Goal: Task Accomplishment & Management: Manage account settings

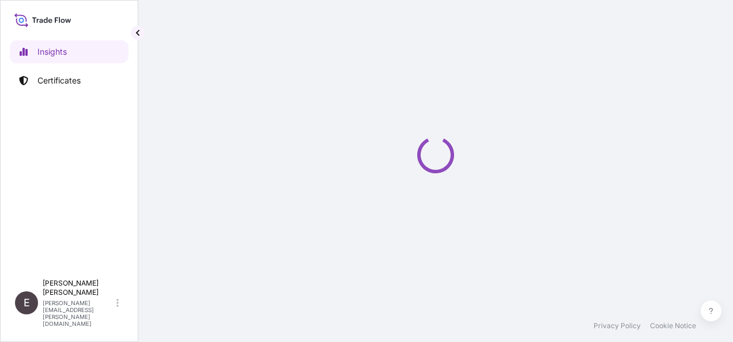
select select "2025"
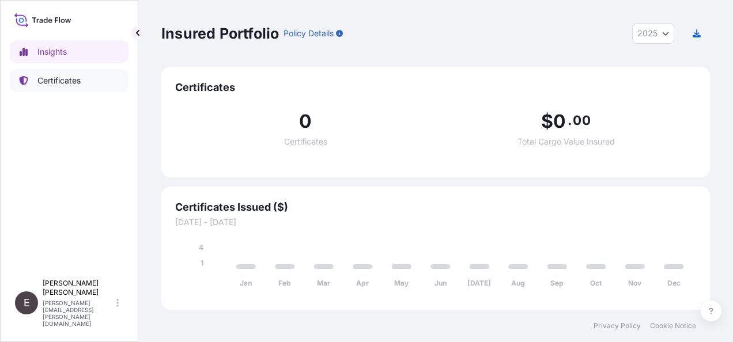
click at [50, 78] on p "Certificates" at bounding box center [58, 81] width 43 height 12
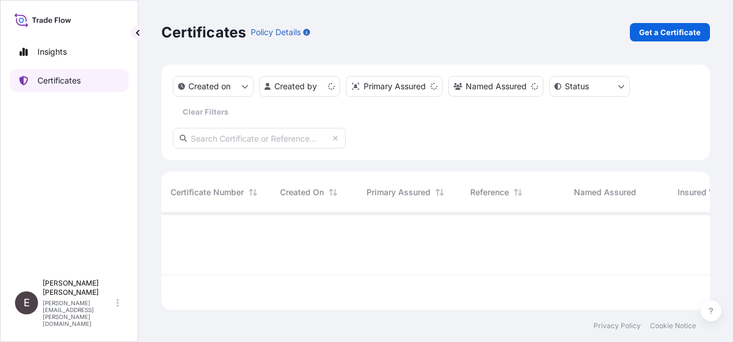
scroll to position [94, 539]
click at [314, 81] on html "Insights Certificates E [PERSON_NAME] [PERSON_NAME][EMAIL_ADDRESS][PERSON_NAME]…" at bounding box center [366, 171] width 733 height 342
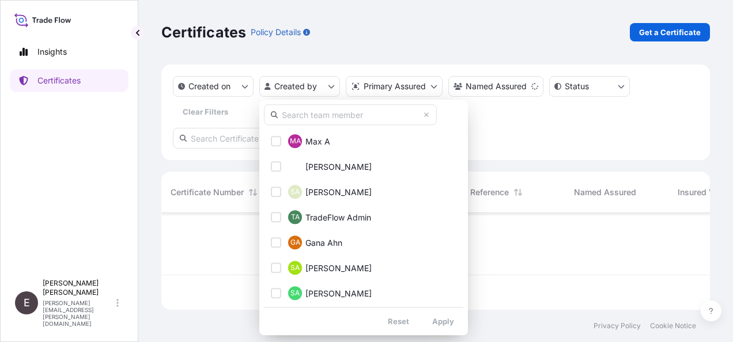
click at [306, 114] on input "text" at bounding box center [350, 114] width 173 height 21
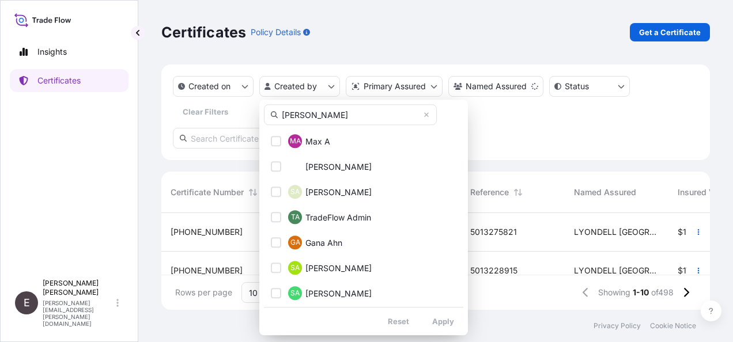
type input "[PERSON_NAME]"
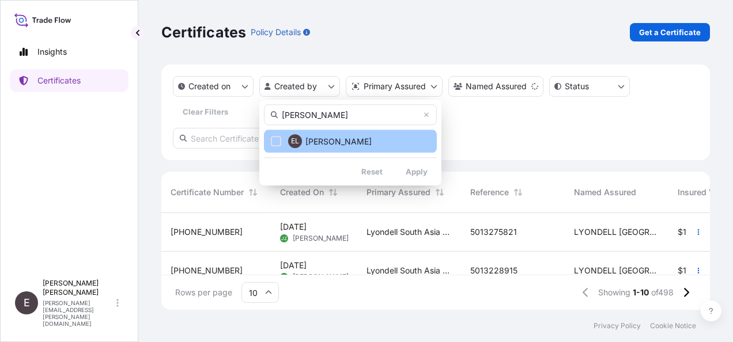
click at [312, 135] on label "[PERSON_NAME]" at bounding box center [338, 141] width 66 height 12
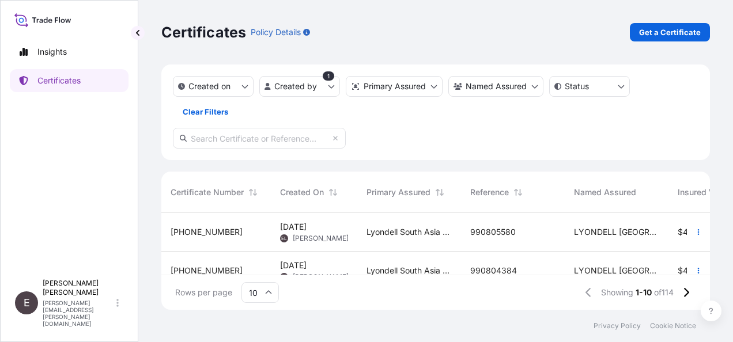
click at [262, 287] on input "10" at bounding box center [259, 292] width 37 height 21
click at [262, 259] on div "50" at bounding box center [260, 261] width 28 height 22
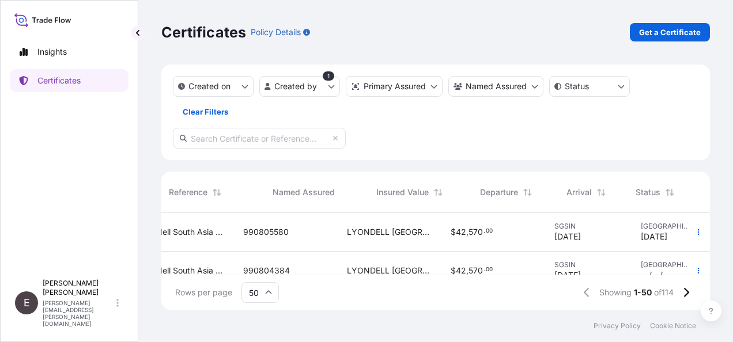
scroll to position [0, 301]
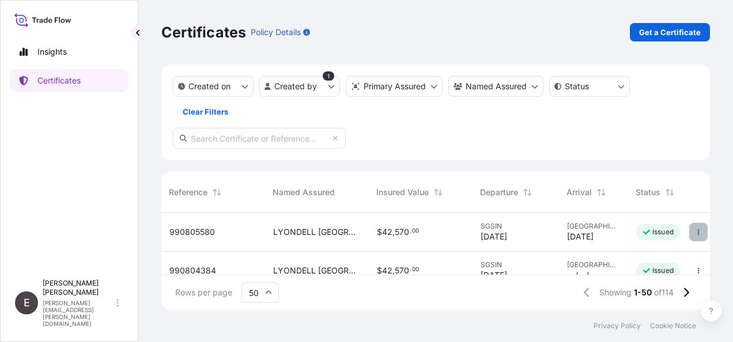
click at [695, 229] on icon "button" at bounding box center [698, 232] width 7 height 7
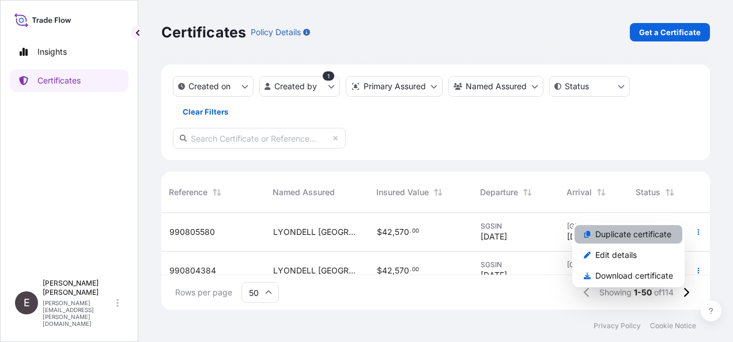
click at [639, 236] on p "Duplicate certificate" at bounding box center [633, 235] width 76 height 12
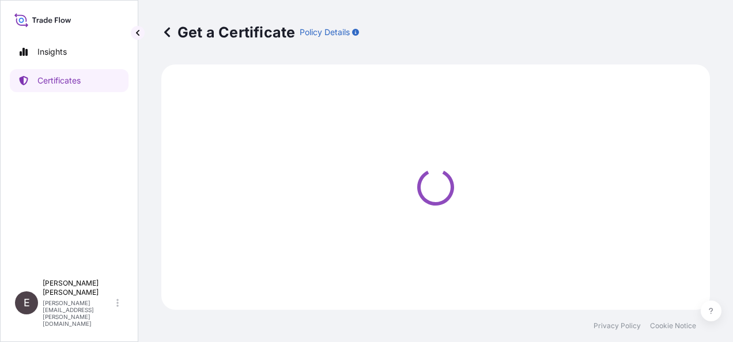
select select "Sea"
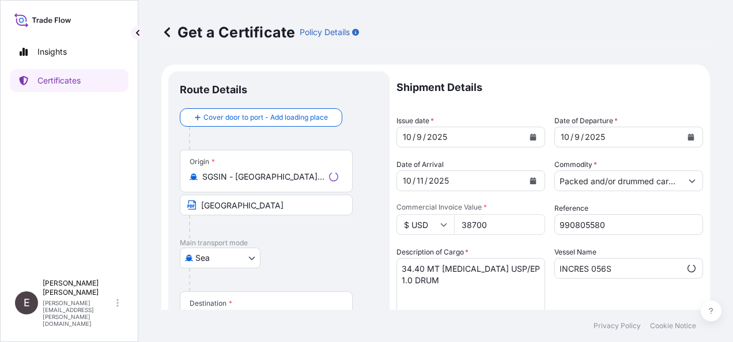
select select "32022"
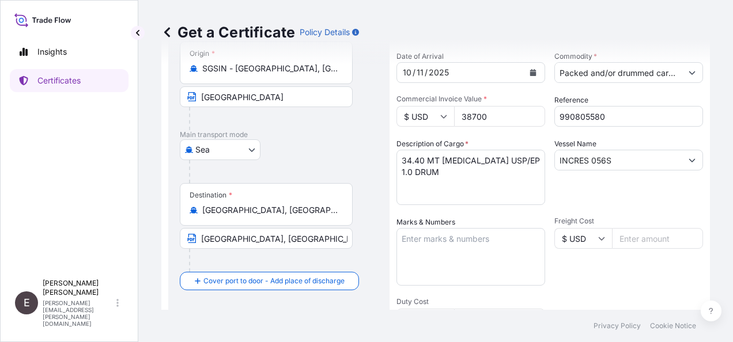
scroll to position [115, 0]
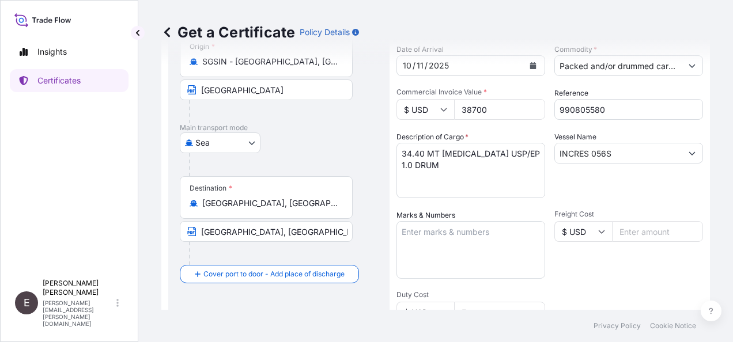
click at [529, 63] on div "Get a Certificate Policy Details" at bounding box center [435, 32] width 548 height 65
click at [525, 61] on div "Get a Certificate Policy Details" at bounding box center [435, 32] width 548 height 65
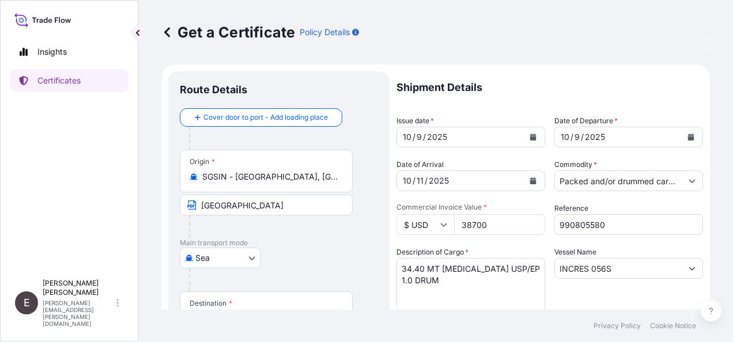
scroll to position [0, 121]
click at [688, 180] on icon "Show suggestions" at bounding box center [691, 180] width 7 height 7
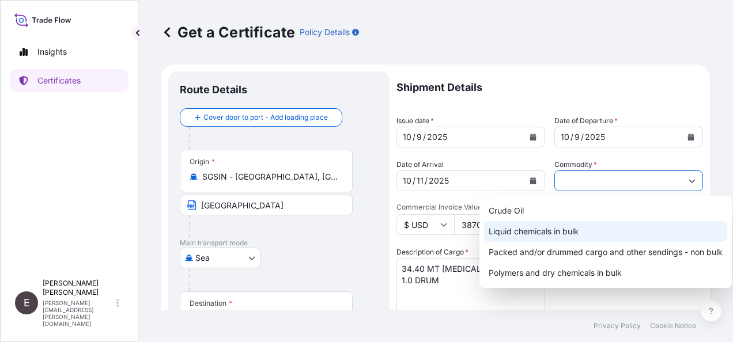
click at [571, 238] on div "Liquid chemicals in bulk" at bounding box center [605, 231] width 243 height 21
type input "Liquid chemicals in bulk"
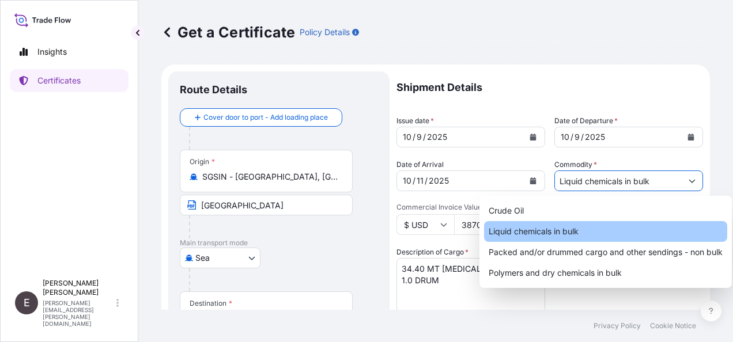
scroll to position [0, 0]
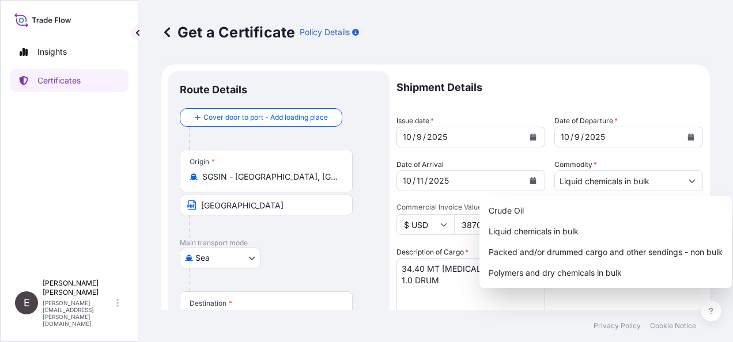
click at [636, 304] on div "Vessel Name INCRES 056S" at bounding box center [628, 279] width 149 height 67
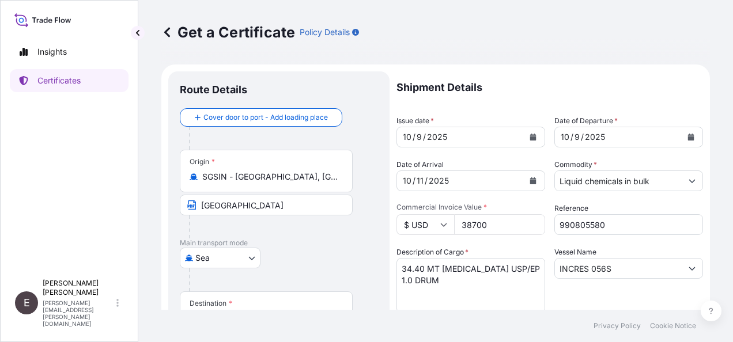
drag, startPoint x: 509, startPoint y: 219, endPoint x: 424, endPoint y: 225, distance: 84.8
click at [424, 225] on div "$ USD 38700" at bounding box center [470, 224] width 149 height 21
paste input "2075.4"
type input "32075.40"
drag, startPoint x: 623, startPoint y: 222, endPoint x: 529, endPoint y: 222, distance: 93.9
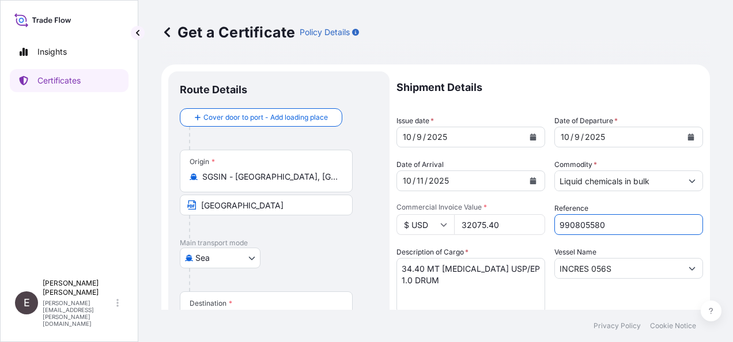
click at [529, 222] on div "Shipment Details Issue date * [DATE] Date of Departure * [DATE] Date of Arrival…" at bounding box center [549, 345] width 306 height 549
paste input "6467"
type input "990806467"
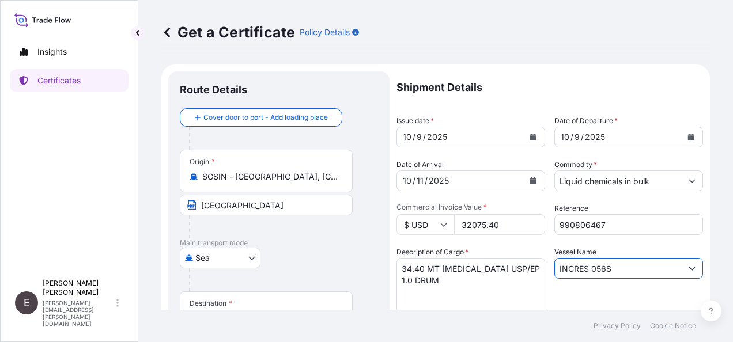
drag, startPoint x: 611, startPoint y: 266, endPoint x: 499, endPoint y: 265, distance: 112.3
click at [499, 265] on div "Shipment Details Issue date * [DATE] Date of Departure * [DATE] Date of Arrival…" at bounding box center [549, 345] width 306 height 549
paste input "MERATUS TOMINI"
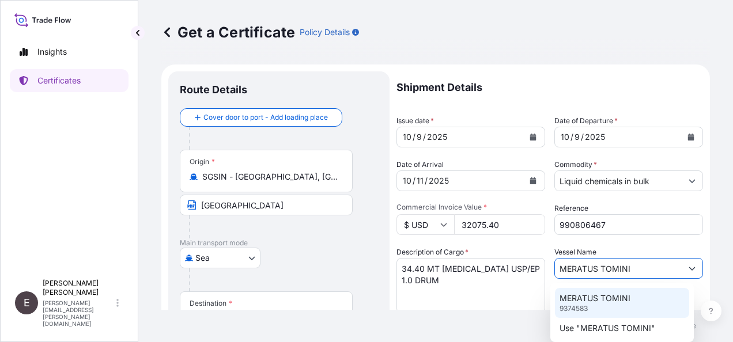
click at [622, 299] on p "MERATUS TOMINI" at bounding box center [594, 299] width 71 height 12
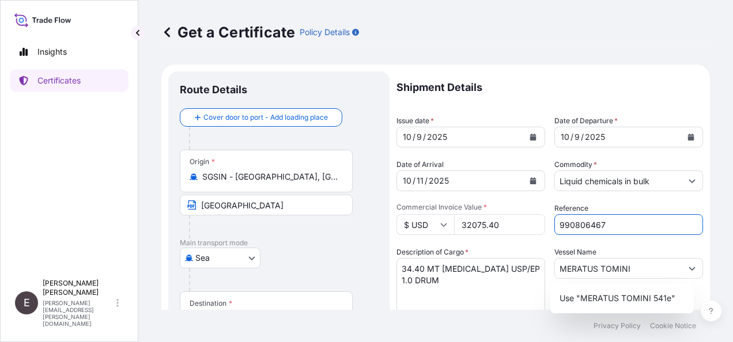
click at [658, 226] on input "990806467" at bounding box center [628, 224] width 149 height 21
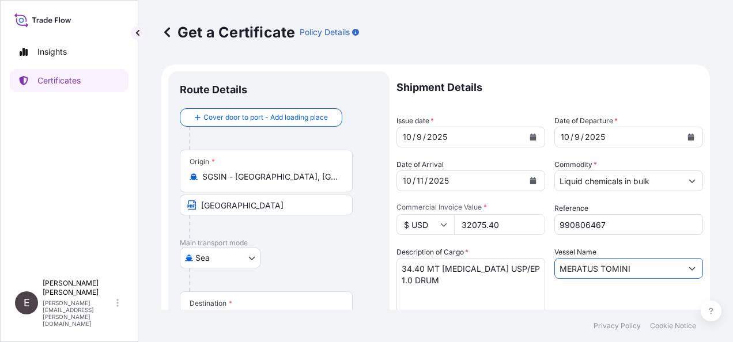
click at [648, 260] on input "MERATUS TOMINI" at bounding box center [618, 268] width 127 height 21
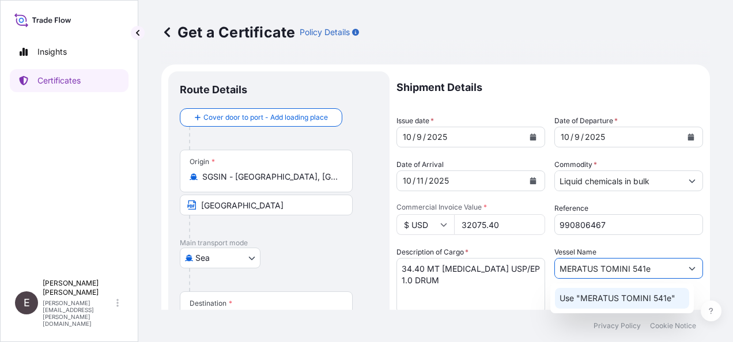
drag, startPoint x: 642, startPoint y: 270, endPoint x: 657, endPoint y: 271, distance: 15.6
click at [657, 271] on input "MERATUS TOMINI 541e" at bounding box center [618, 268] width 127 height 21
click at [662, 296] on p "Use "MERATUS TOMINI 541E"" at bounding box center [617, 299] width 116 height 12
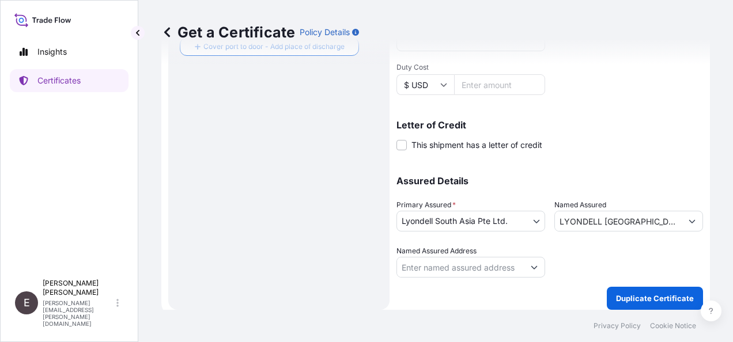
scroll to position [349, 0]
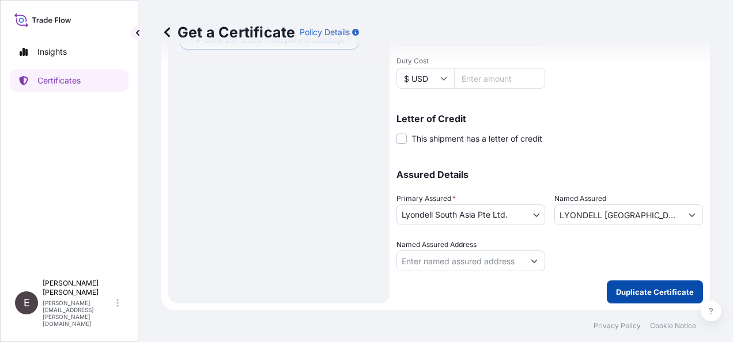
type input "MERATUS TOMINI 541E"
click at [642, 285] on button "Duplicate Certificate" at bounding box center [654, 291] width 96 height 23
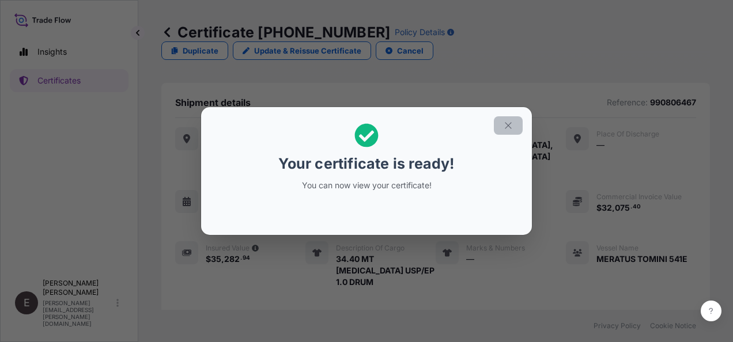
click at [506, 122] on icon "button" at bounding box center [508, 125] width 10 height 10
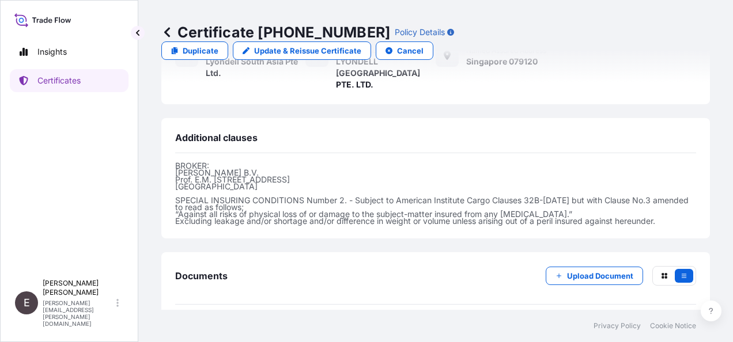
scroll to position [374, 0]
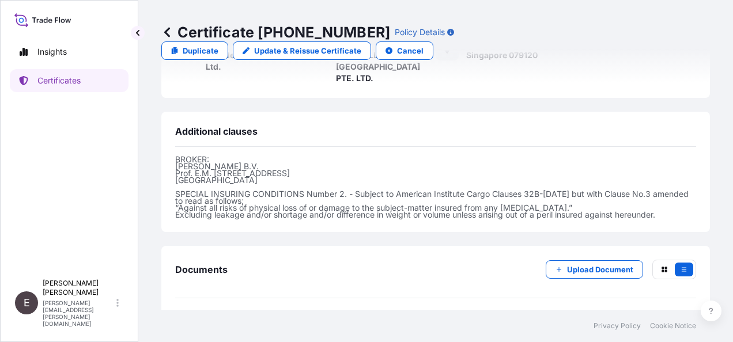
click at [212, 319] on span "Certificate" at bounding box center [226, 325] width 41 height 12
click at [213, 319] on span "Certificate" at bounding box center [226, 325] width 41 height 12
click at [361, 45] on p "Update & Reissue Certificate" at bounding box center [307, 51] width 107 height 12
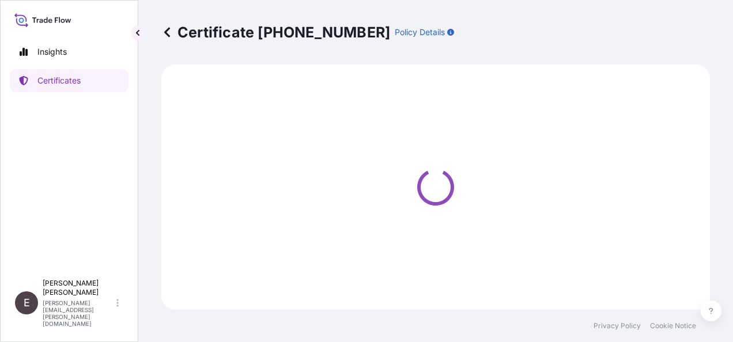
select select "Sea"
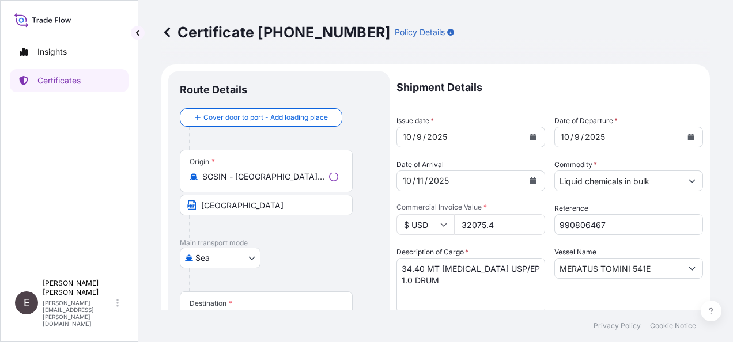
select select "32022"
click at [402, 270] on textarea "34.40 MT [MEDICAL_DATA] USP/EP 1.0 DRUM" at bounding box center [470, 285] width 149 height 55
drag, startPoint x: 494, startPoint y: 283, endPoint x: 395, endPoint y: 280, distance: 99.1
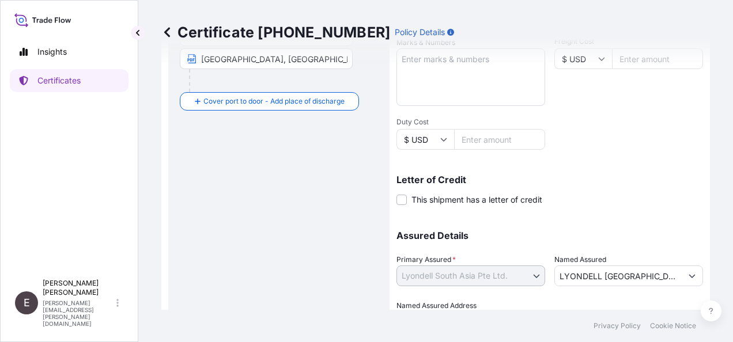
scroll to position [349, 0]
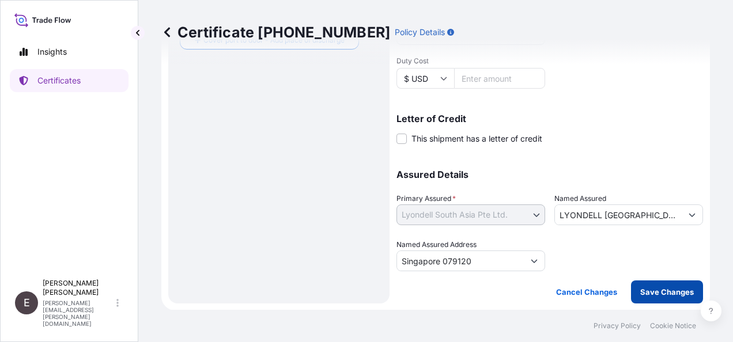
type textarea "21,820 MT DIPROPYLENE GLYCOL FRAGRANCE"
click at [660, 289] on p "Save Changes" at bounding box center [667, 292] width 54 height 12
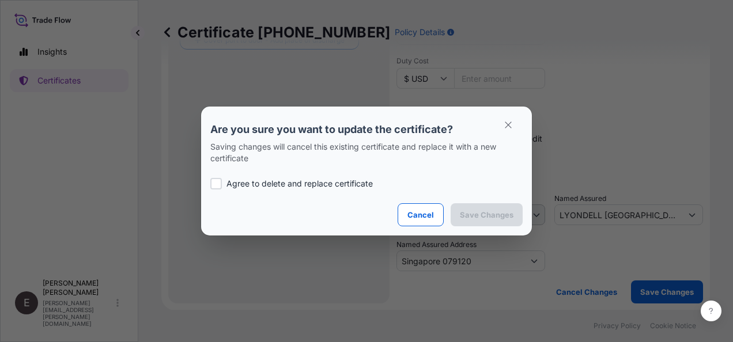
click at [274, 181] on p "Agree to delete and replace certificate" at bounding box center [299, 184] width 146 height 12
checkbox input "true"
click at [483, 210] on p "Save Changes" at bounding box center [487, 215] width 54 height 12
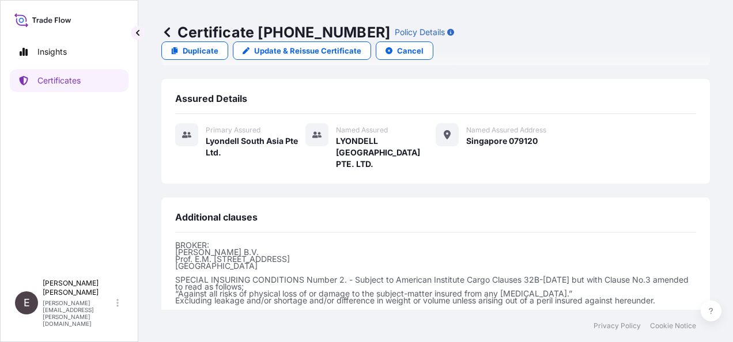
scroll to position [374, 0]
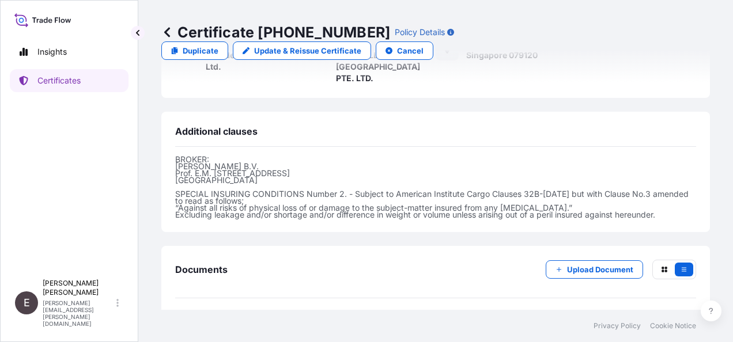
click at [214, 319] on span "Certificate" at bounding box center [226, 325] width 41 height 12
click at [231, 319] on span "Certificate" at bounding box center [226, 325] width 41 height 12
click at [244, 319] on span "Certificate" at bounding box center [226, 325] width 41 height 12
